Goal: Task Accomplishment & Management: Use online tool/utility

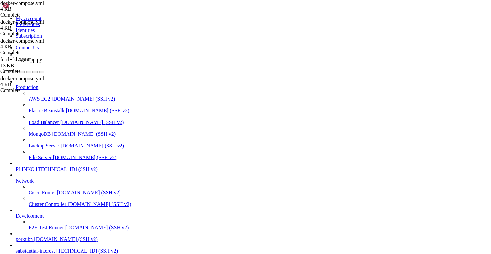
scroll to position [5, 0]
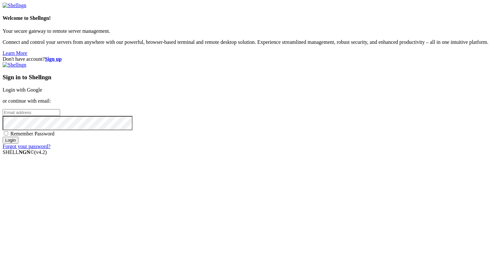
click at [42, 90] on link "Login with Google" at bounding box center [23, 90] width 40 height 6
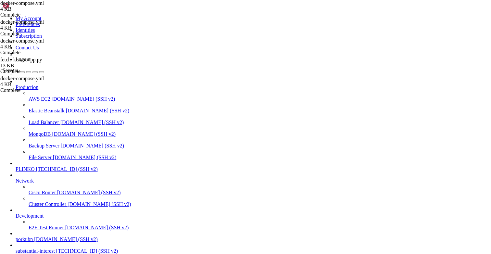
type input "/root"
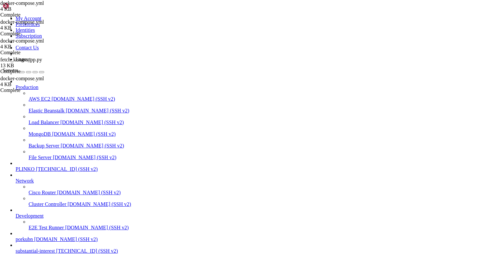
scroll to position [9848, 0]
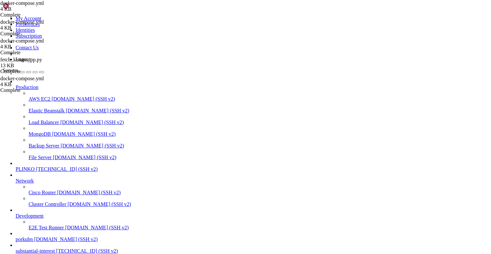
drag, startPoint x: 81, startPoint y: 590, endPoint x: 6, endPoint y: 501, distance: 116.6
copy div "lore@ipsumdolorsitametco:~# adipis elitsed -d /eiu/temporin-utl/etdolo-magnaal.…"
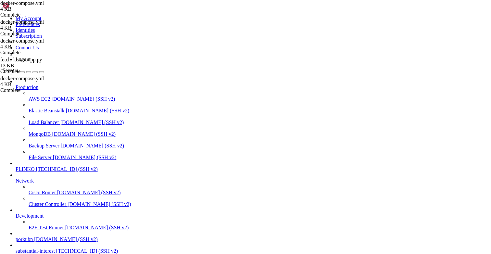
drag, startPoint x: 67, startPoint y: 564, endPoint x: 7, endPoint y: 544, distance: 63.7
drag, startPoint x: 87, startPoint y: 556, endPoint x: 6, endPoint y: 551, distance: 81.4
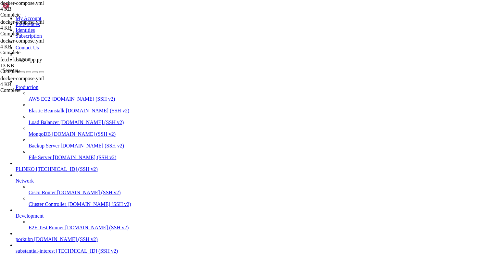
type input "/opt/facebook-etl/partner_fetcher"
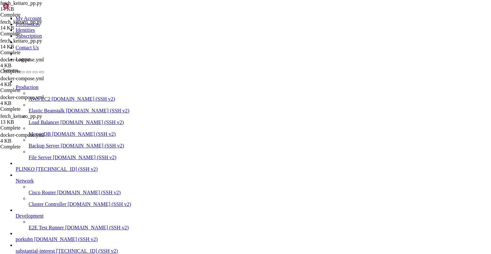
type textarea "main()"
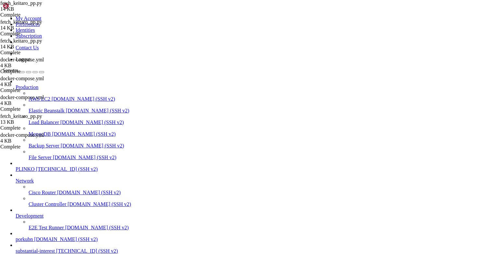
type textarea "main()"
paste textarea
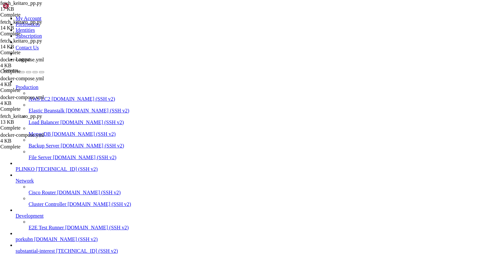
scroll to position [11135, 0]
type input "/opt/facebook-etl"
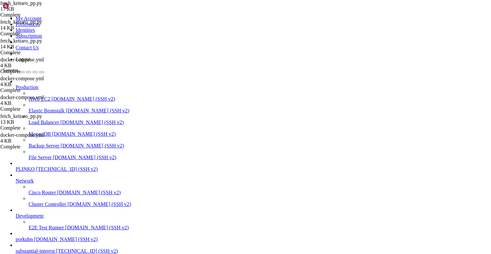
scroll to position [123, 0]
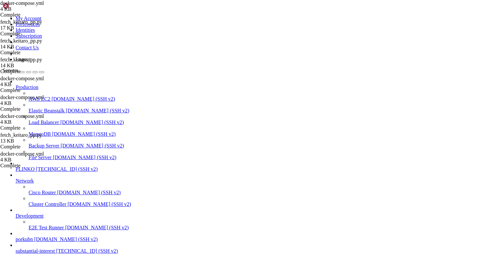
type textarea "- SALE_STATUS_SET=sale # считать продажей только статус 'sale'"
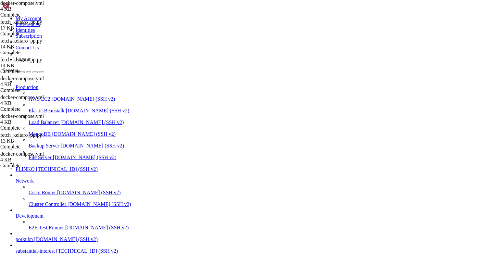
drag, startPoint x: 116, startPoint y: 190, endPoint x: 91, endPoint y: 190, distance: 25.7
type textarea "- SALE_STATUS_SET=sale # считать продажей только статус 'sale'"
paste textarea
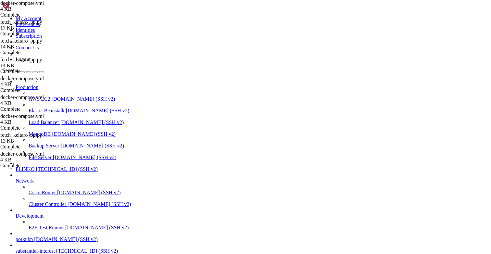
drag, startPoint x: 110, startPoint y: 193, endPoint x: 102, endPoint y: 190, distance: 8.3
type textarea "- DUMP_TOP=20"
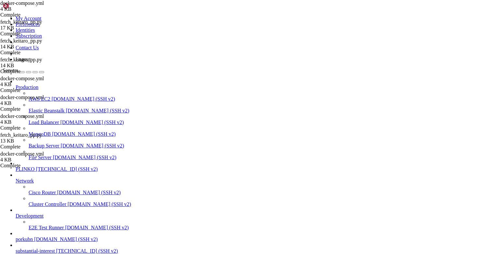
scroll to position [123, 0]
type textarea "image: facebook-etl-partner_fetcher # тот же образ"
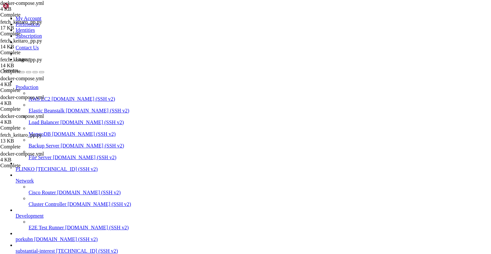
scroll to position [0, 0]
drag, startPoint x: 49, startPoint y: 548, endPoint x: 5, endPoint y: 548, distance: 43.9
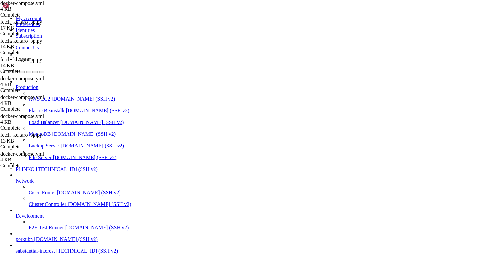
copy div "root@substantialinterest:/opt/facebook-etl# DAY=[DATE] docker compose -f /opt/f…"
drag, startPoint x: 45, startPoint y: 539, endPoint x: 5, endPoint y: 517, distance: 45.4
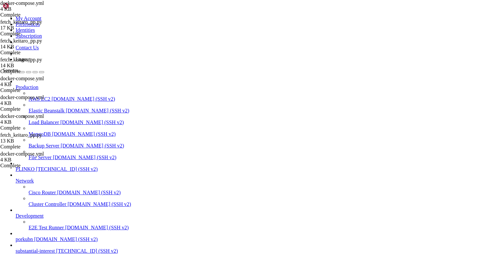
drag, startPoint x: 52, startPoint y: 510, endPoint x: 19, endPoint y: 465, distance: 55.6
drag, startPoint x: 19, startPoint y: 452, endPoint x: 6, endPoint y: 442, distance: 16.2
copy div "lore@ipsumdolorsitametco:/adi/elitsedd-eiu# te /inc/utlabore-etd magnaa enimadm…"
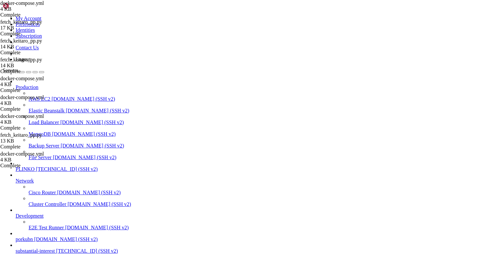
scroll to position [13913, 0]
type input "/opt/facebook-etl/partner_fetcher"
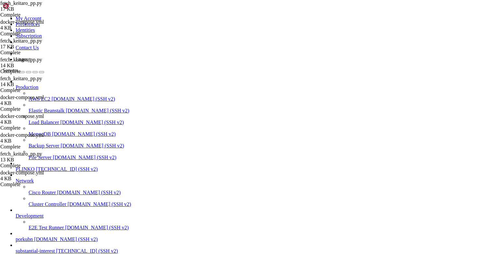
type textarea "TZ_NAME = os.getenv("KEITARO_TZ", "Europe/[GEOGRAPHIC_DATA]")"
type input "fetch_sales_fallback_lookback"
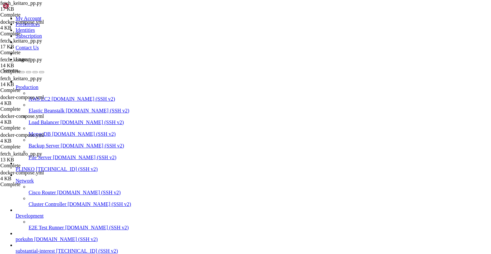
drag, startPoint x: 200, startPoint y: 171, endPoint x: 204, endPoint y: 167, distance: 5.5
type textarea "[DOMAIN_NAME]("SALE /conversions/log fallback: got %d, kept %d by sale_datetime…"
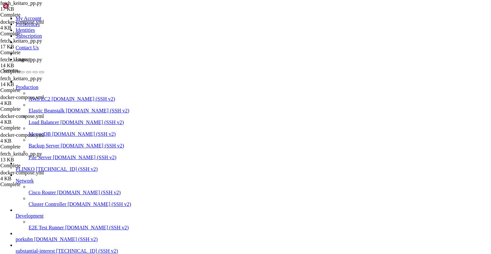
paste textarea
type input "/opt/facebook-etl"
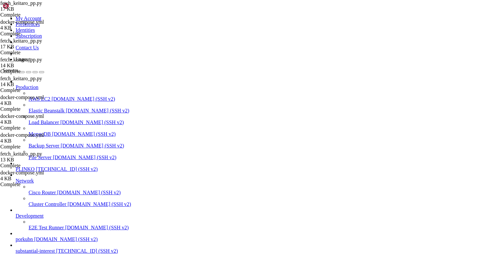
scroll to position [93, 0]
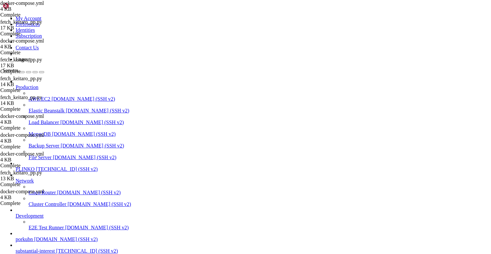
drag, startPoint x: 172, startPoint y: 177, endPoint x: 161, endPoint y: 177, distance: 10.7
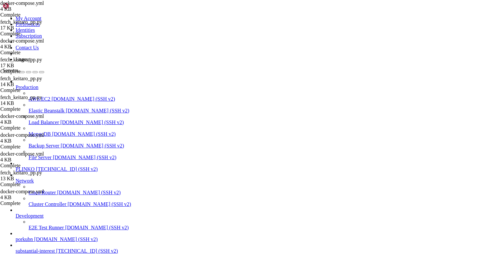
drag, startPoint x: 166, startPoint y: 177, endPoint x: 162, endPoint y: 177, distance: 4.2
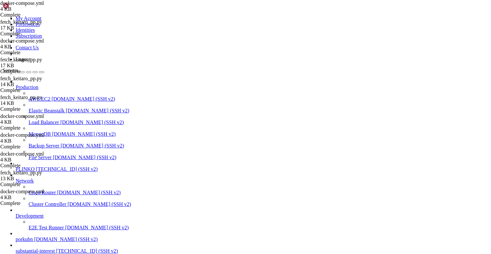
type textarea "- KEITARO_TOKEN=${KEITARO_TOKEN}"
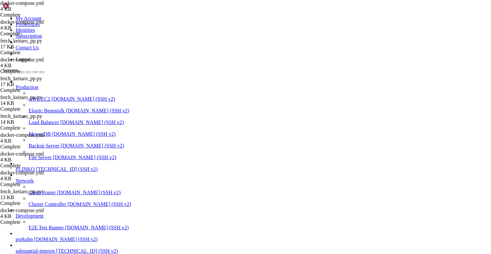
type textarea "- KEITARO_ALLOWED_CAMPAIGN_GROUPS=Traffic Pump"
type input "- PREFER_REPORT_SALE=0 # sales берём ТОЛЬКО из /conversions/log"
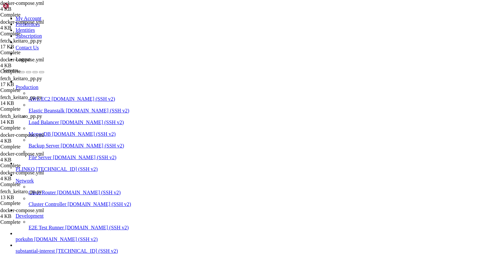
scroll to position [0, 0]
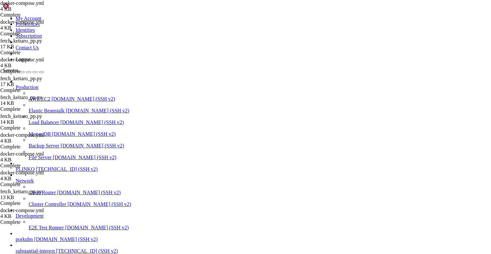
type textarea "- SALE_LOOKBACK_DAYS=60 # lookback по постбэку для поиска продаж "сегодня""
paste textarea "- PREFER_REPORT_SALE=0 # sales берём ТОЛЬКО из /conversions/log"
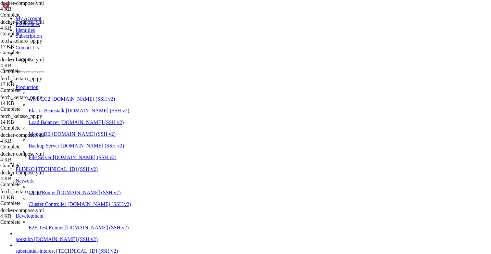
type textarea "- PREFER_REPORT_SALE=0 # sales берём ТОЛЬКО из /conversions/log"
type input "PREFER_REPORT_SALE"
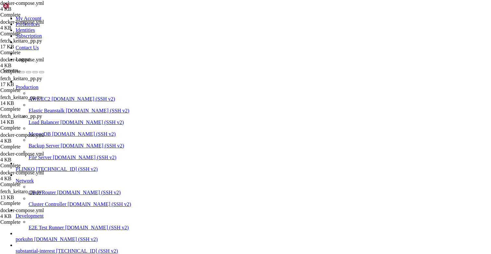
type textarea "- STRICT_DAY=1 # писать только в свой день (никаких «перелётов»)"
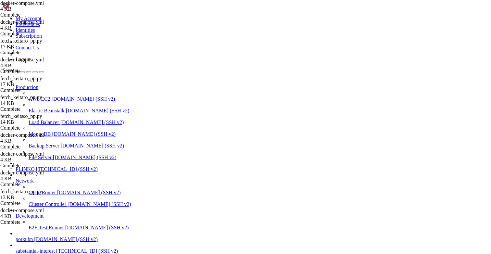
scroll to position [14746, 0]
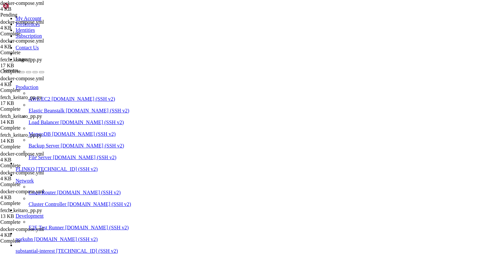
drag, startPoint x: 168, startPoint y: 84, endPoint x: 91, endPoint y: 76, distance: 77.4
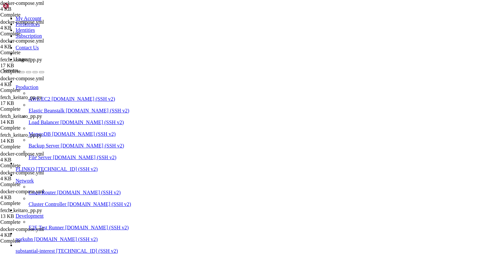
drag, startPoint x: 120, startPoint y: 72, endPoint x: 85, endPoint y: 66, distance: 35.3
type textarea "entrypoint: ["python", "/app/fetch_keitaro_pp.py"]"
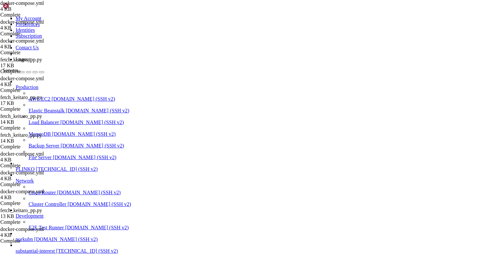
scroll to position [0, 0]
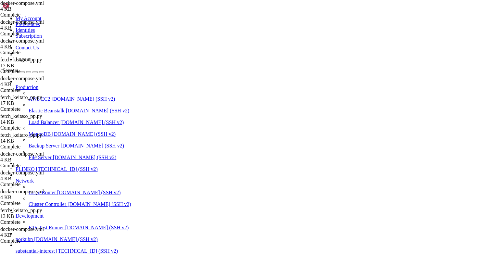
scroll to position [141, 0]
type textarea "env_file: .env"
drag, startPoint x: 115, startPoint y: 206, endPoint x: 111, endPoint y: 206, distance: 3.6
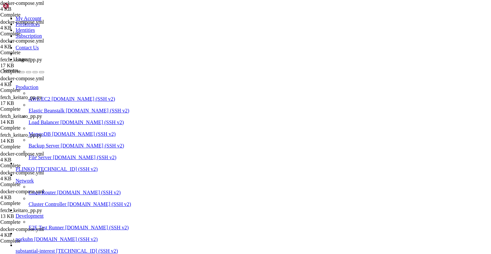
type textarea "# без volume на /app, чтобы читалось из ОБРАЗА"
drag, startPoint x: 114, startPoint y: 204, endPoint x: 73, endPoint y: 204, distance: 41.6
drag, startPoint x: 107, startPoint y: 202, endPoint x: 88, endPoint y: 202, distance: 18.5
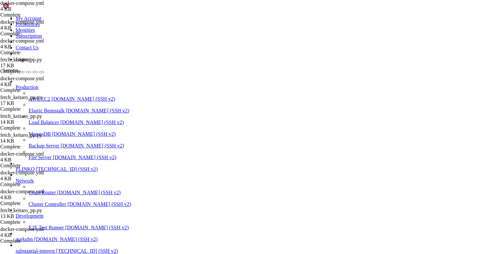
type textarea "- PREFER_REPORT_SALE=0 # sales берём ТОЛЬКО из /conversions/log"
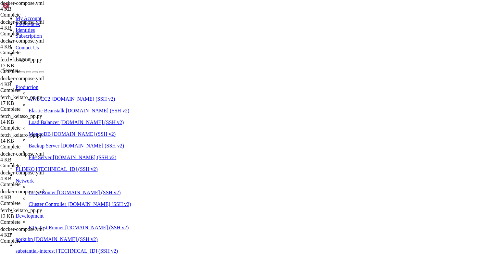
scroll to position [15238, 0]
drag, startPoint x: 157, startPoint y: 564, endPoint x: 127, endPoint y: 564, distance: 30.2
copy x-row "rontab -e"
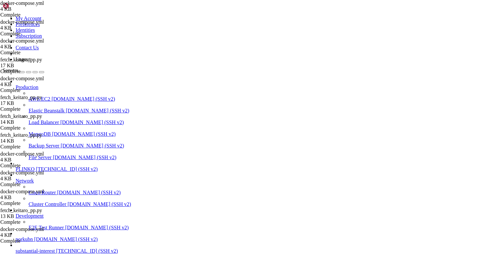
drag, startPoint x: 79, startPoint y: 575, endPoint x: 5, endPoint y: 576, distance: 74.1
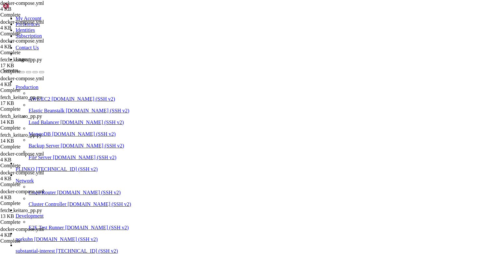
copy div "root@substantialinterest:~# chmod +x /usr/local/bin/run_keitaro_[DOMAIN_NAME] c…"
drag, startPoint x: 22, startPoint y: 537, endPoint x: 6, endPoint y: 521, distance: 22.5
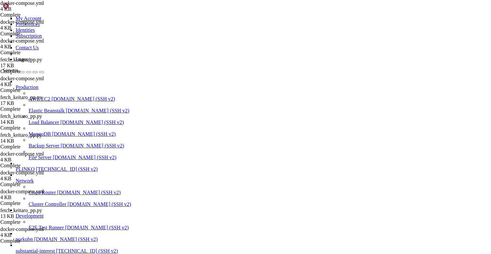
copy x-row "30 4 * * * /usr/bin/flock -n /var/run/keitaro_pp.lock /usr/local/bin/run_keitar…"
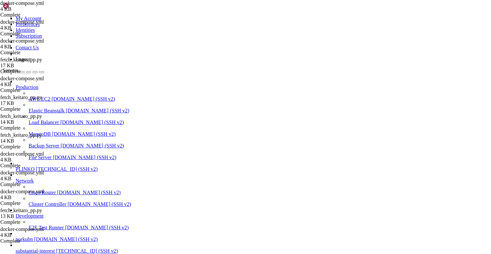
scroll to position [0, 0]
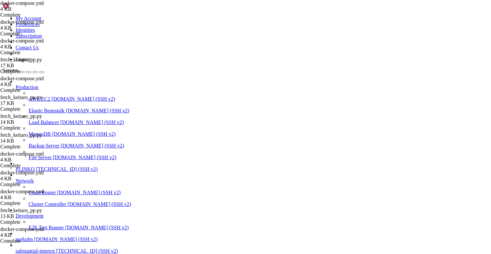
type input "/opt/facebook-etl"
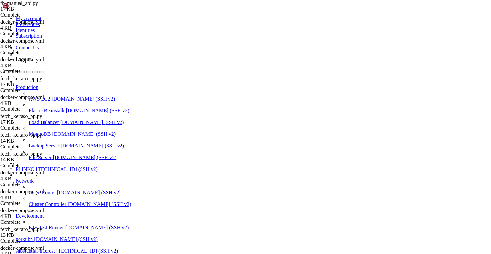
type textarea "}"
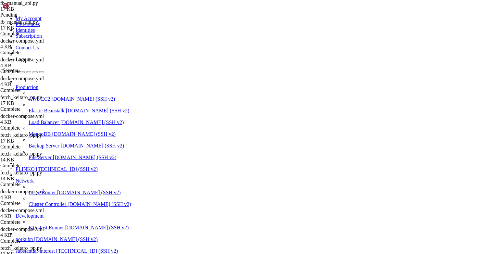
type textarea "}"
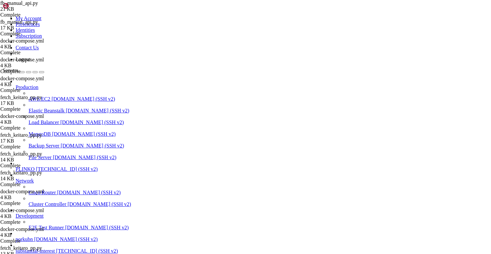
scroll to position [7, 0]
drag, startPoint x: 37, startPoint y: 497, endPoint x: 6, endPoint y: 491, distance: 32.3
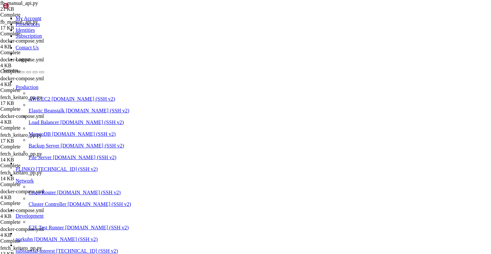
drag, startPoint x: 13, startPoint y: 515, endPoint x: 5, endPoint y: 515, distance: 7.5
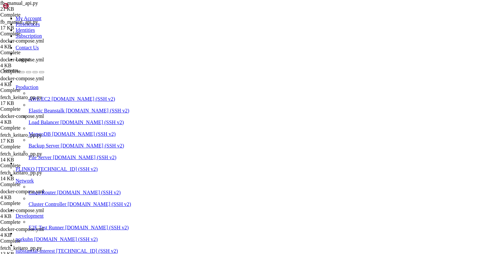
drag, startPoint x: 42, startPoint y: 550, endPoint x: 6, endPoint y: 542, distance: 36.6
copy div "root@substantialinterest:/opt/facebook-etl# docker compose port manual_api 8000…"
drag, startPoint x: 71, startPoint y: 494, endPoint x: 56, endPoint y: 494, distance: 15.6
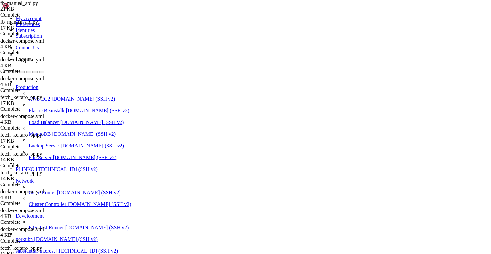
drag, startPoint x: 54, startPoint y: 493, endPoint x: 6, endPoint y: 457, distance: 59.9
copy div "root@substantialinterest:/opt/facebook-etl# docker compose up -d --build --no-d…"
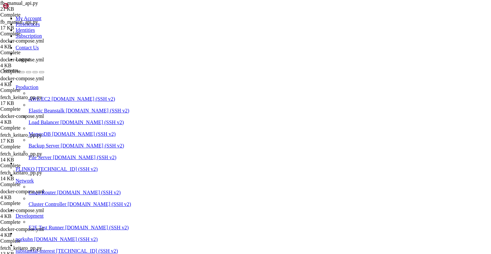
scroll to position [16940, 0]
drag, startPoint x: 42, startPoint y: 503, endPoint x: 5, endPoint y: 495, distance: 37.5
drag, startPoint x: 36, startPoint y: 521, endPoint x: 5, endPoint y: 515, distance: 31.4
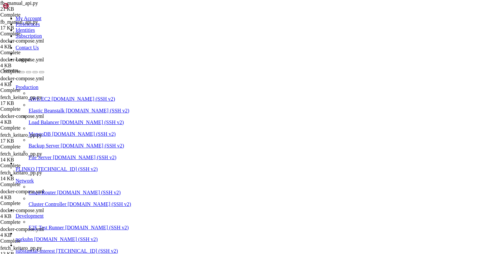
drag, startPoint x: 22, startPoint y: 505, endPoint x: 7, endPoint y: 521, distance: 21.8
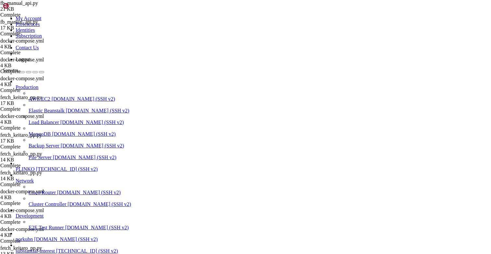
drag, startPoint x: 36, startPoint y: 534, endPoint x: 6, endPoint y: 524, distance: 31.8
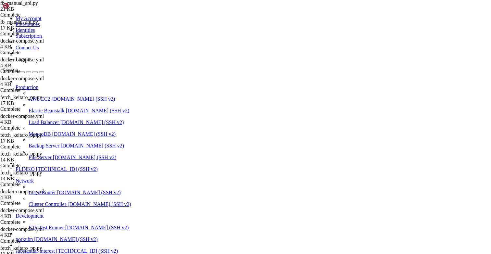
type input "manual_api"
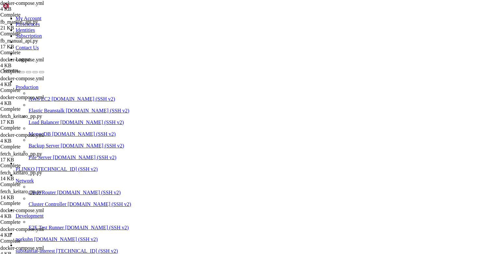
scroll to position [460, 0]
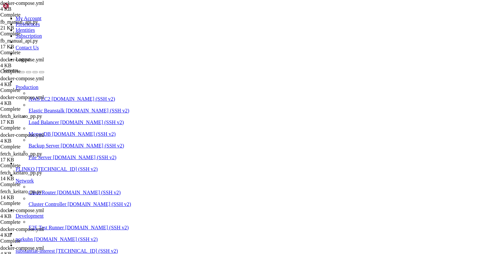
type textarea "- GOOGLE_SHEET_URL=${GOOGLE_SHEET_URL}"
paste textarea
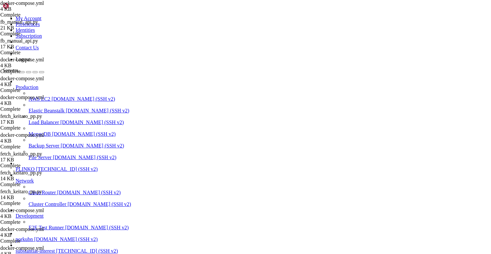
drag, startPoint x: 103, startPoint y: 164, endPoint x: 98, endPoint y: 164, distance: 4.2
paste textarea
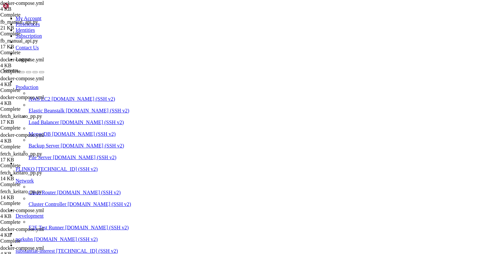
type textarea "volumes:"
drag, startPoint x: 161, startPoint y: 219, endPoint x: 102, endPoint y: 124, distance: 111.8
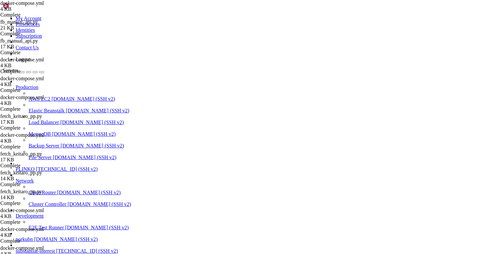
drag, startPoint x: 172, startPoint y: 221, endPoint x: 86, endPoint y: 123, distance: 129.9
type textarea "manual_api: build:"
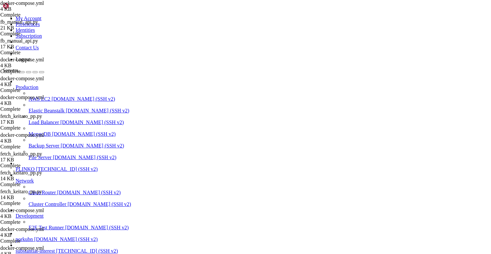
drag, startPoint x: 65, startPoint y: 503, endPoint x: 51, endPoint y: 498, distance: 14.2
drag, startPoint x: 47, startPoint y: 493, endPoint x: 5, endPoint y: 475, distance: 46.1
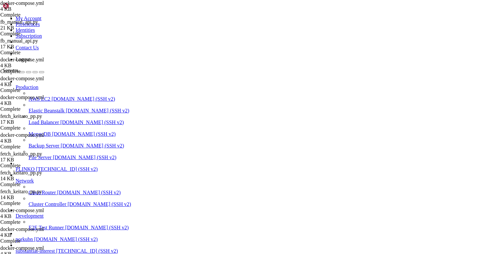
drag, startPoint x: 77, startPoint y: 513, endPoint x: 6, endPoint y: 501, distance: 72.1
copy div "root@substantialinterest:/opt/facebook-etl# curl -4 -sS -X POST http://127.0.0.…"
